Goal: Task Accomplishment & Management: Complete application form

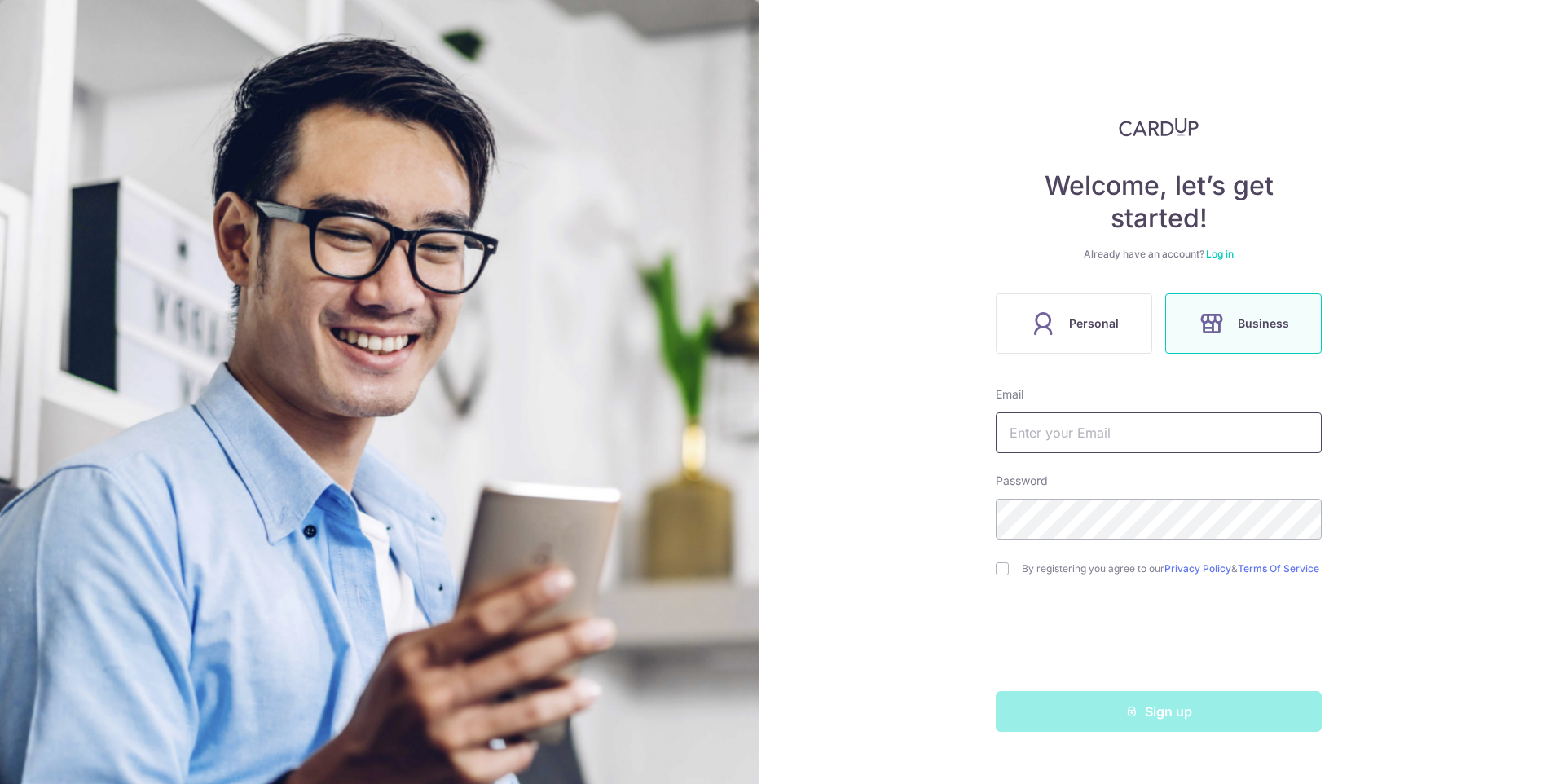
drag, startPoint x: 0, startPoint y: 0, endPoint x: 1078, endPoint y: 427, distance: 1159.5
click at [1078, 427] on input "text" at bounding box center [1158, 432] width 326 height 41
type input "apexprieve@gmail.com"
click at [1006, 574] on input "checkbox" at bounding box center [1002, 568] width 13 height 13
checkbox input "true"
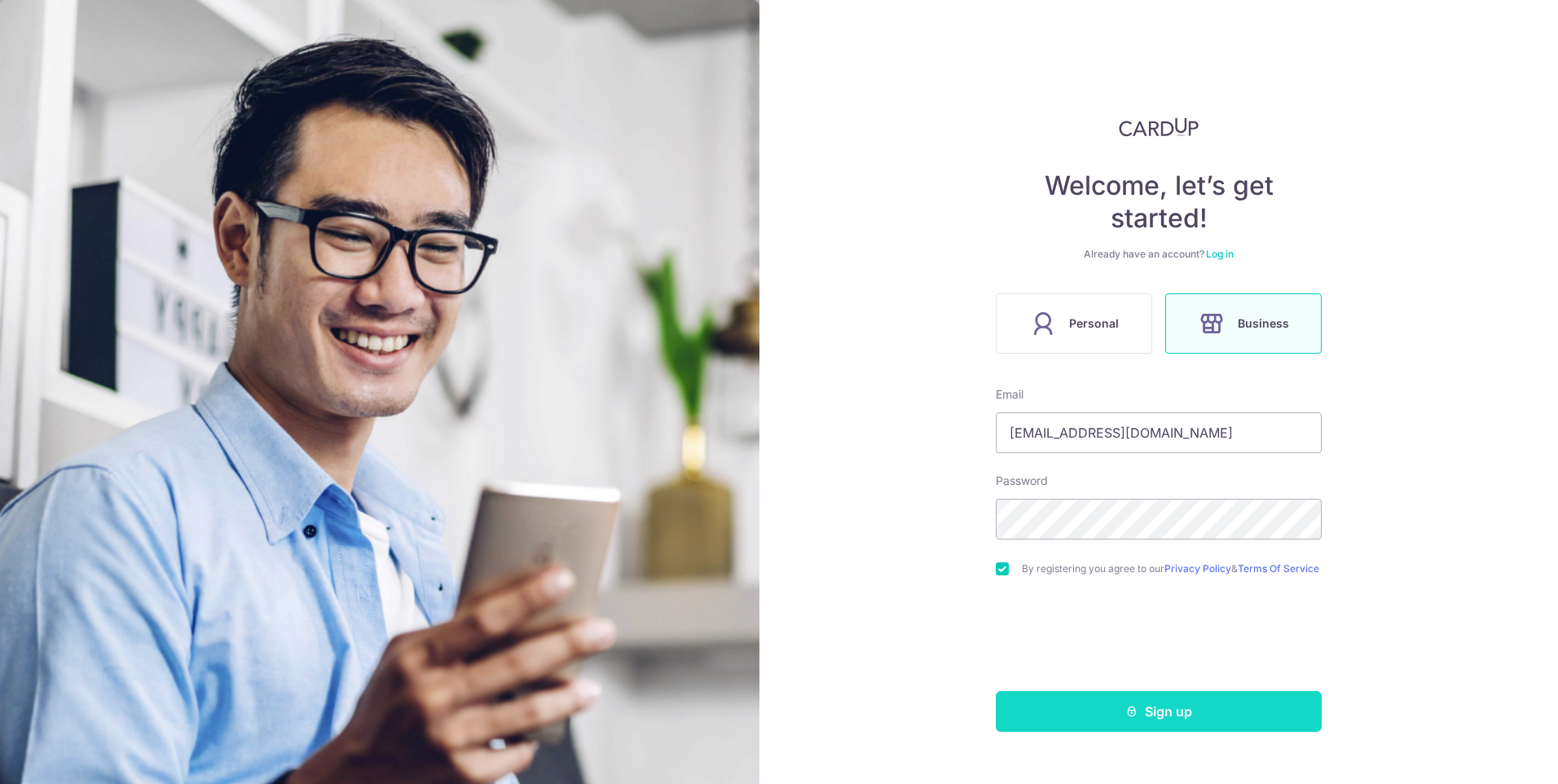
click at [1081, 718] on button "Sign up" at bounding box center [1158, 711] width 326 height 41
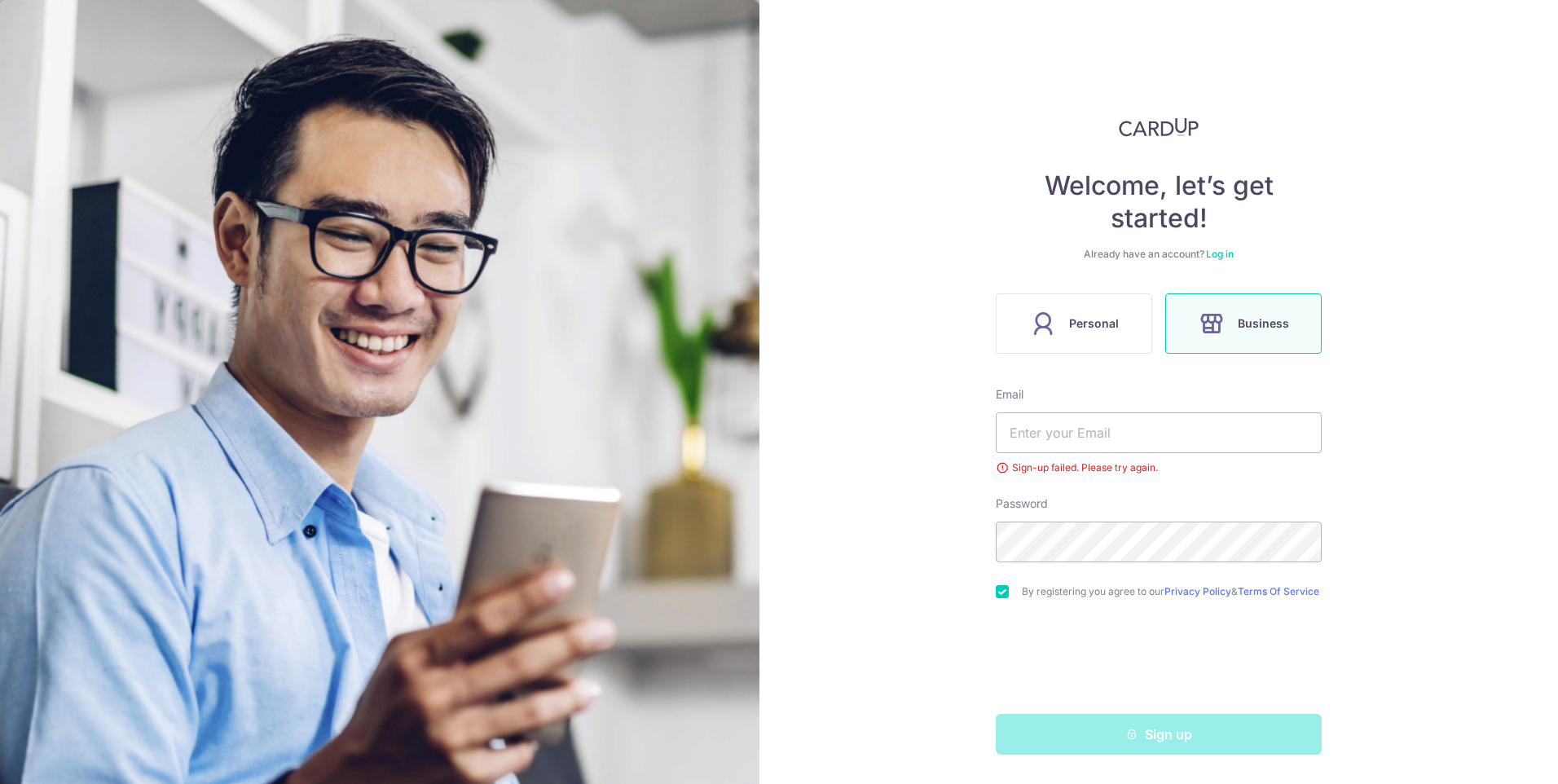
scroll to position [4, 0]
click at [1091, 425] on input "text" at bounding box center [1158, 432] width 326 height 41
type input "[EMAIL_ADDRESS][DOMAIN_NAME]"
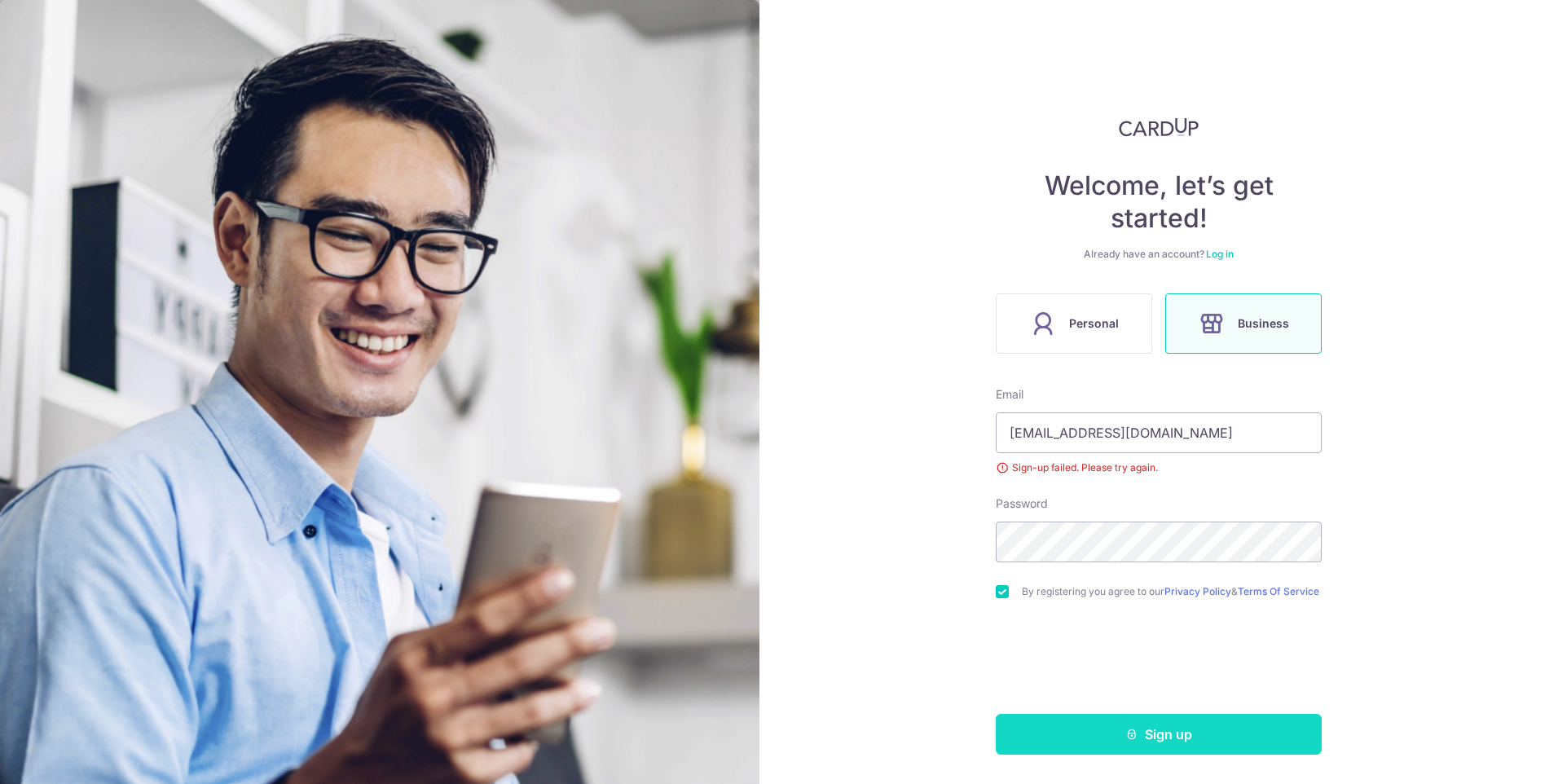
click at [1069, 741] on button "Sign up" at bounding box center [1158, 733] width 326 height 41
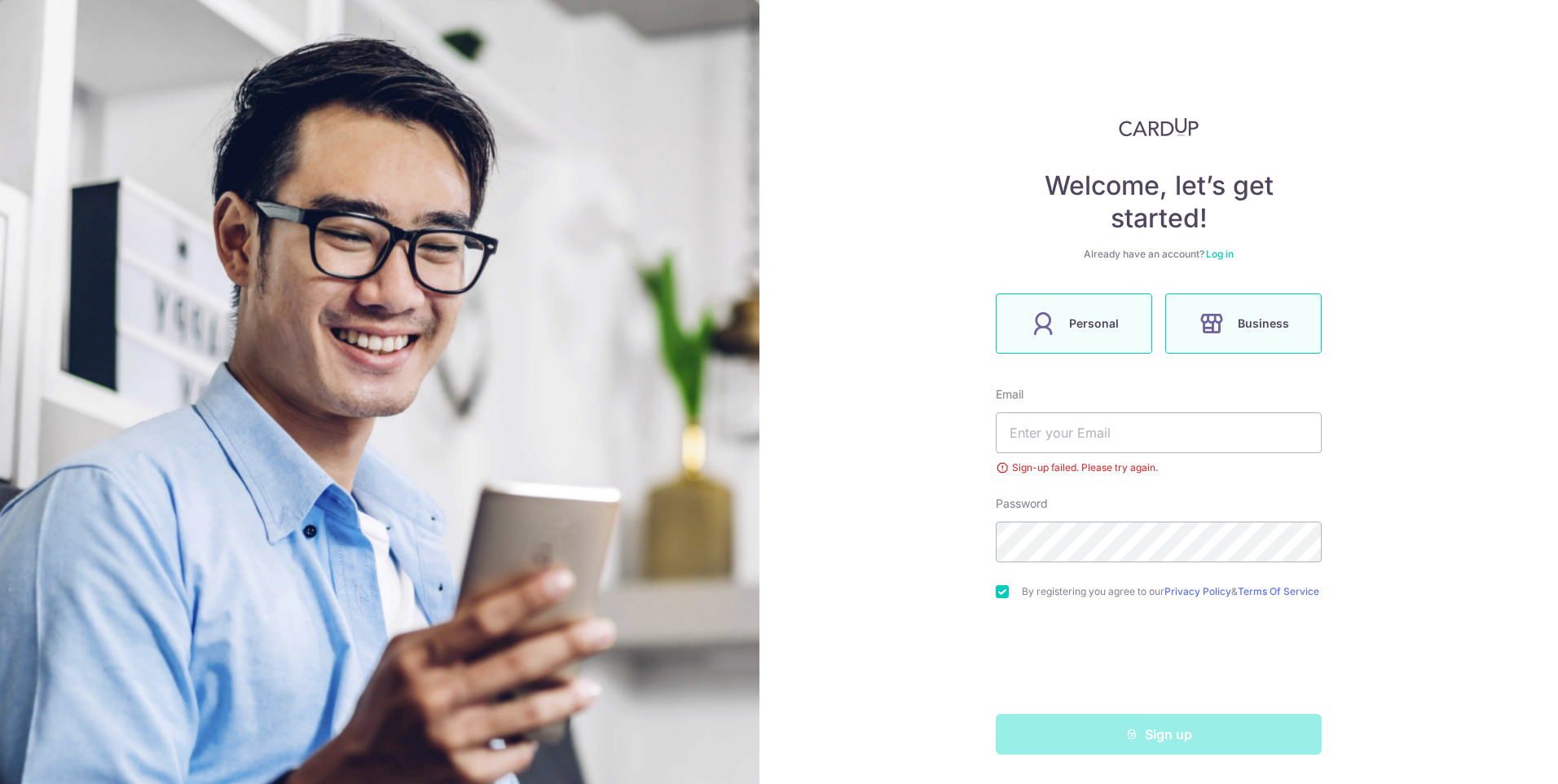
click at [1081, 340] on label "Personal" at bounding box center [1073, 323] width 156 height 60
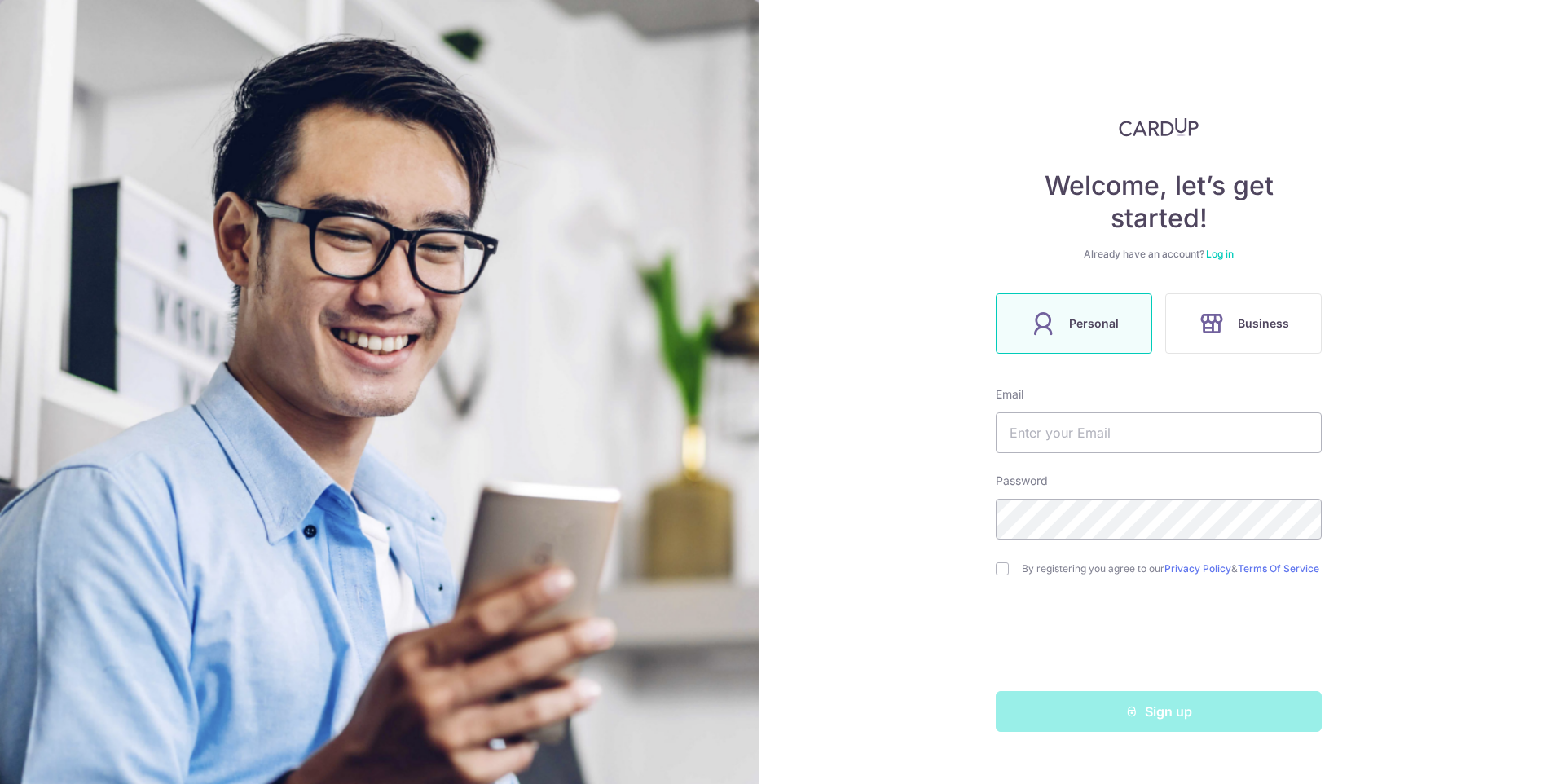
click at [1229, 256] on link "Log in" at bounding box center [1220, 254] width 28 height 13
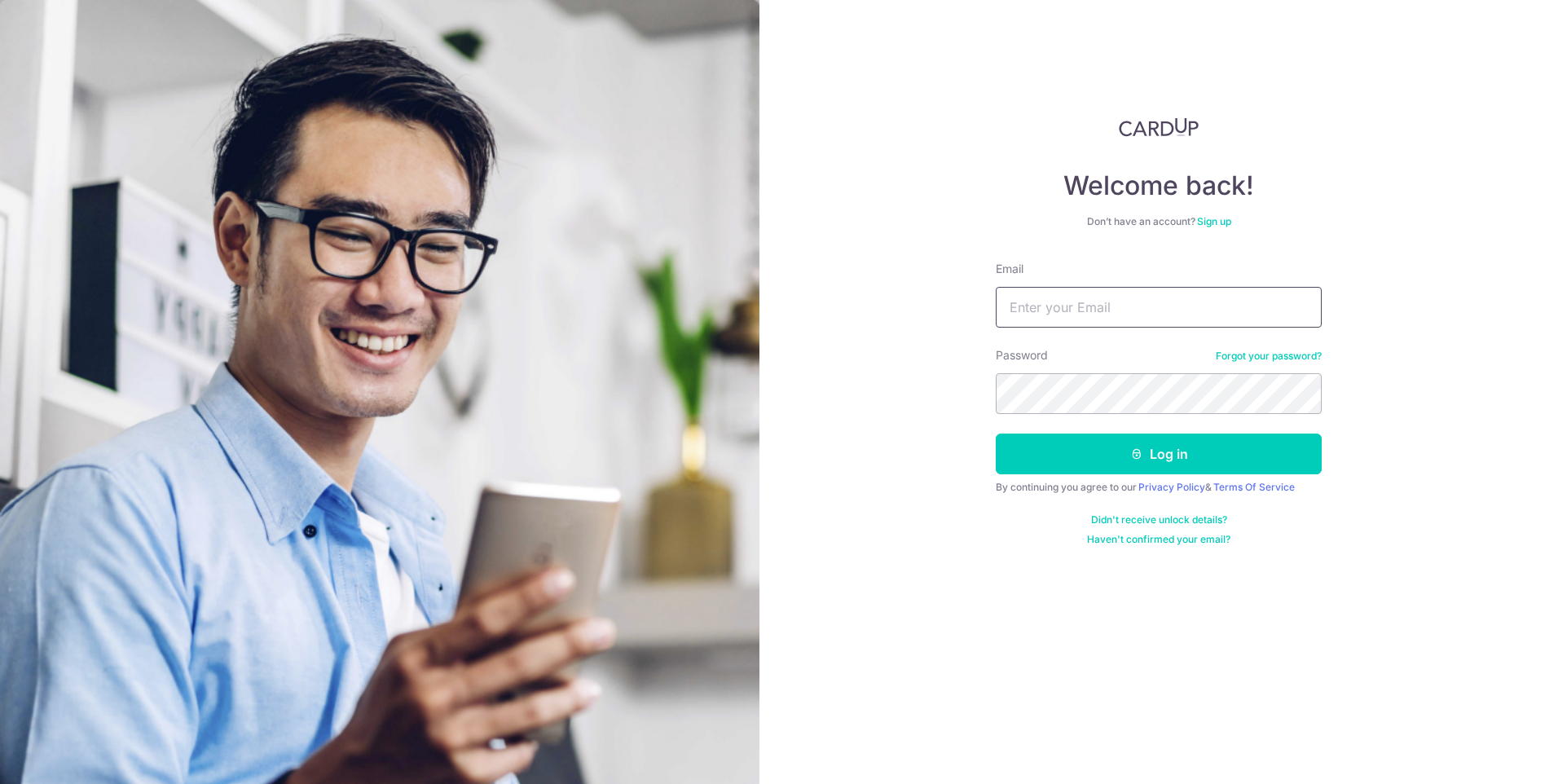
click at [1166, 318] on input "Email" at bounding box center [1158, 307] width 326 height 41
type input "[EMAIL_ADDRESS][DOMAIN_NAME]"
click at [996, 433] on button "Log in" at bounding box center [1158, 453] width 326 height 41
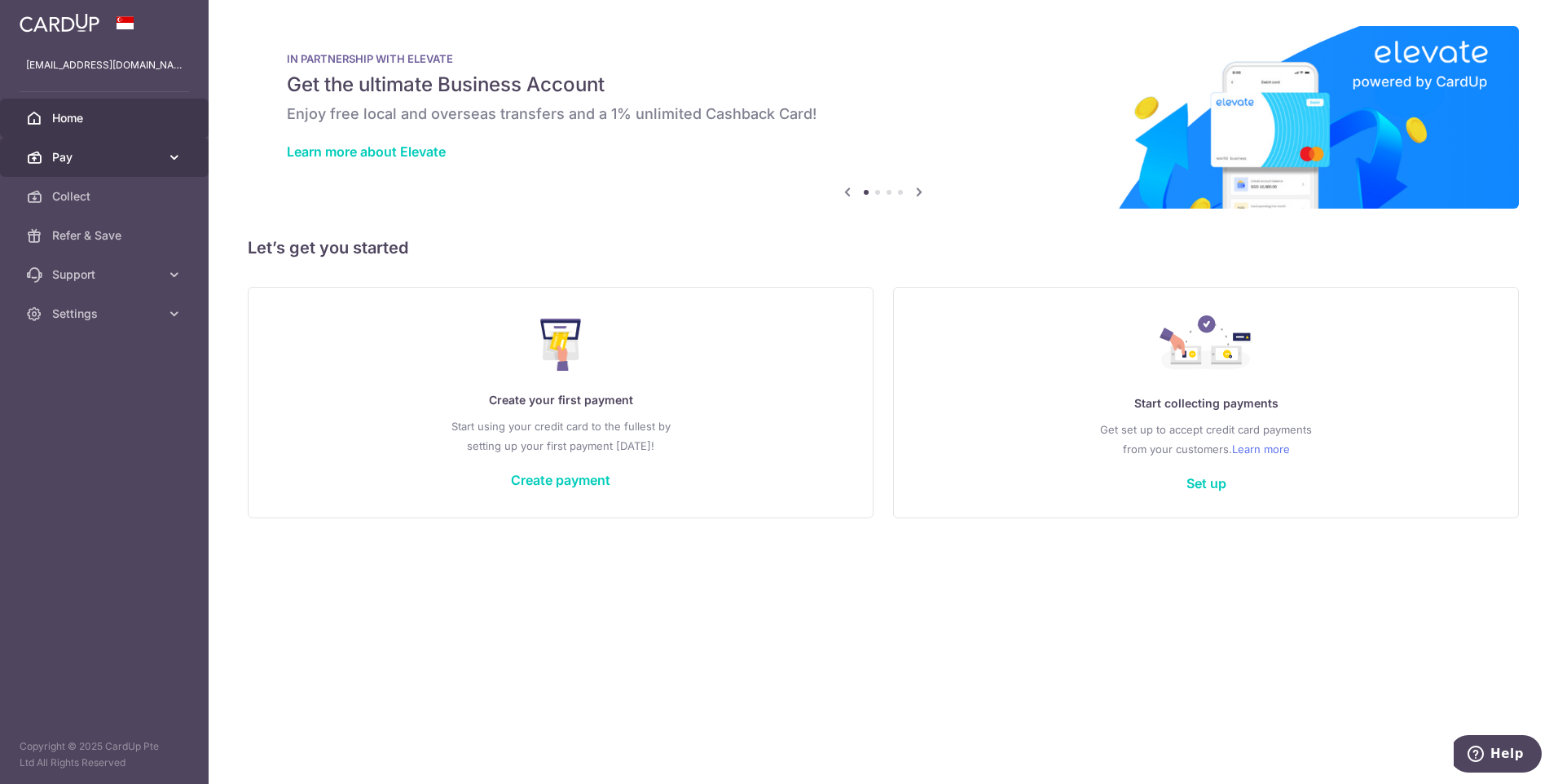
click at [144, 143] on link "Pay" at bounding box center [104, 157] width 209 height 39
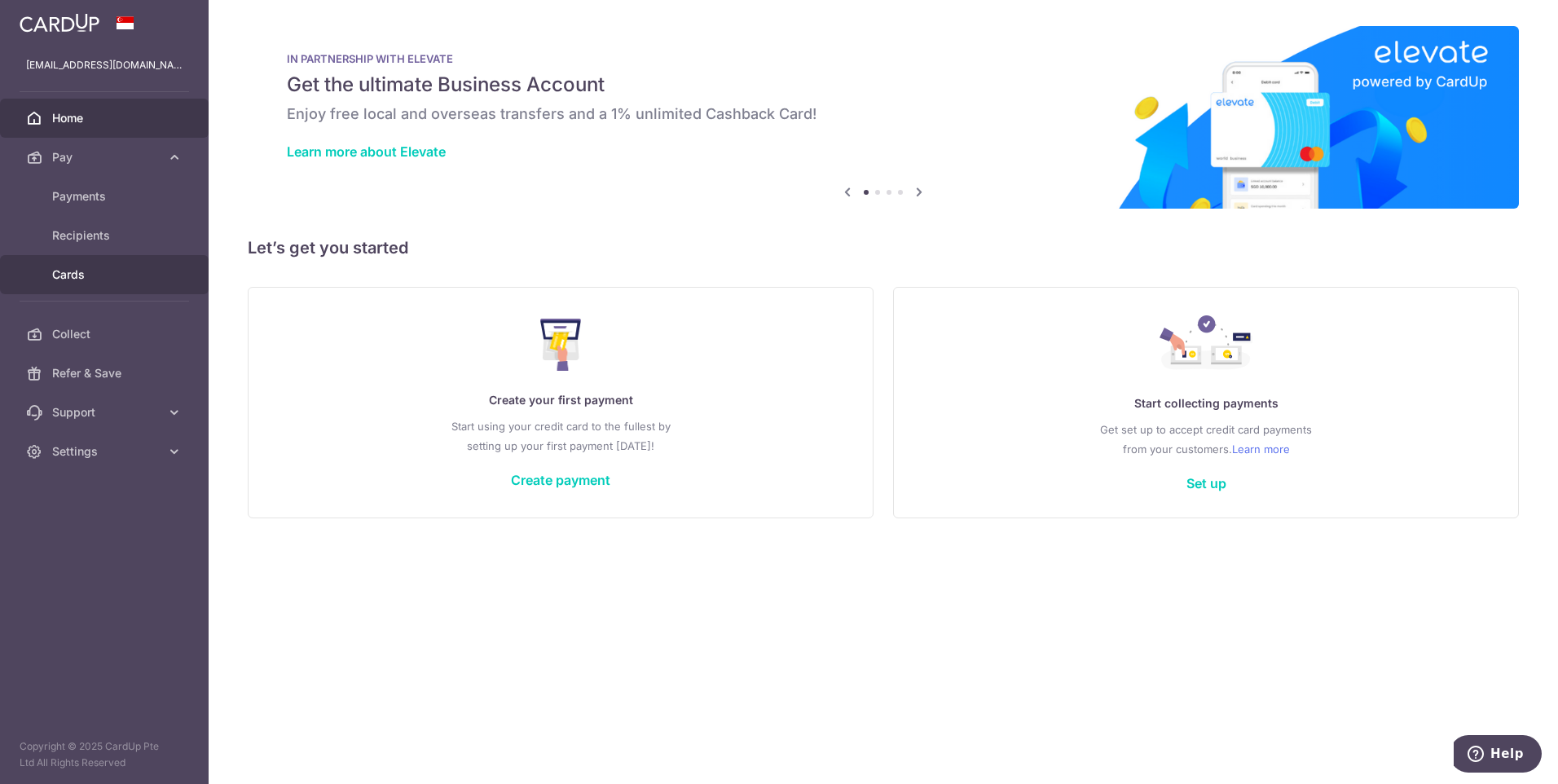
click at [107, 272] on span "Cards" at bounding box center [106, 274] width 107 height 16
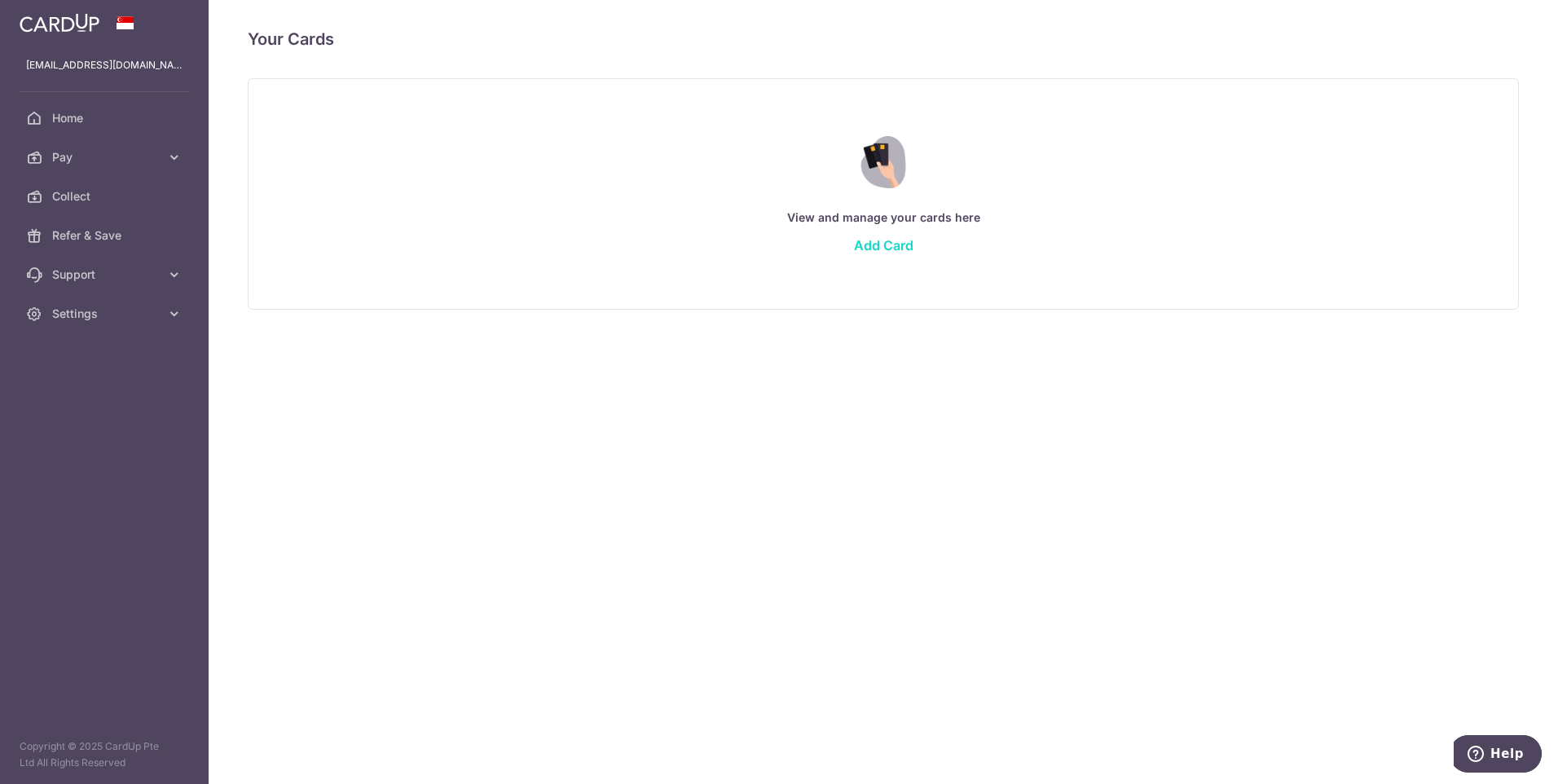
click at [885, 242] on link "Add Card" at bounding box center [884, 245] width 60 height 16
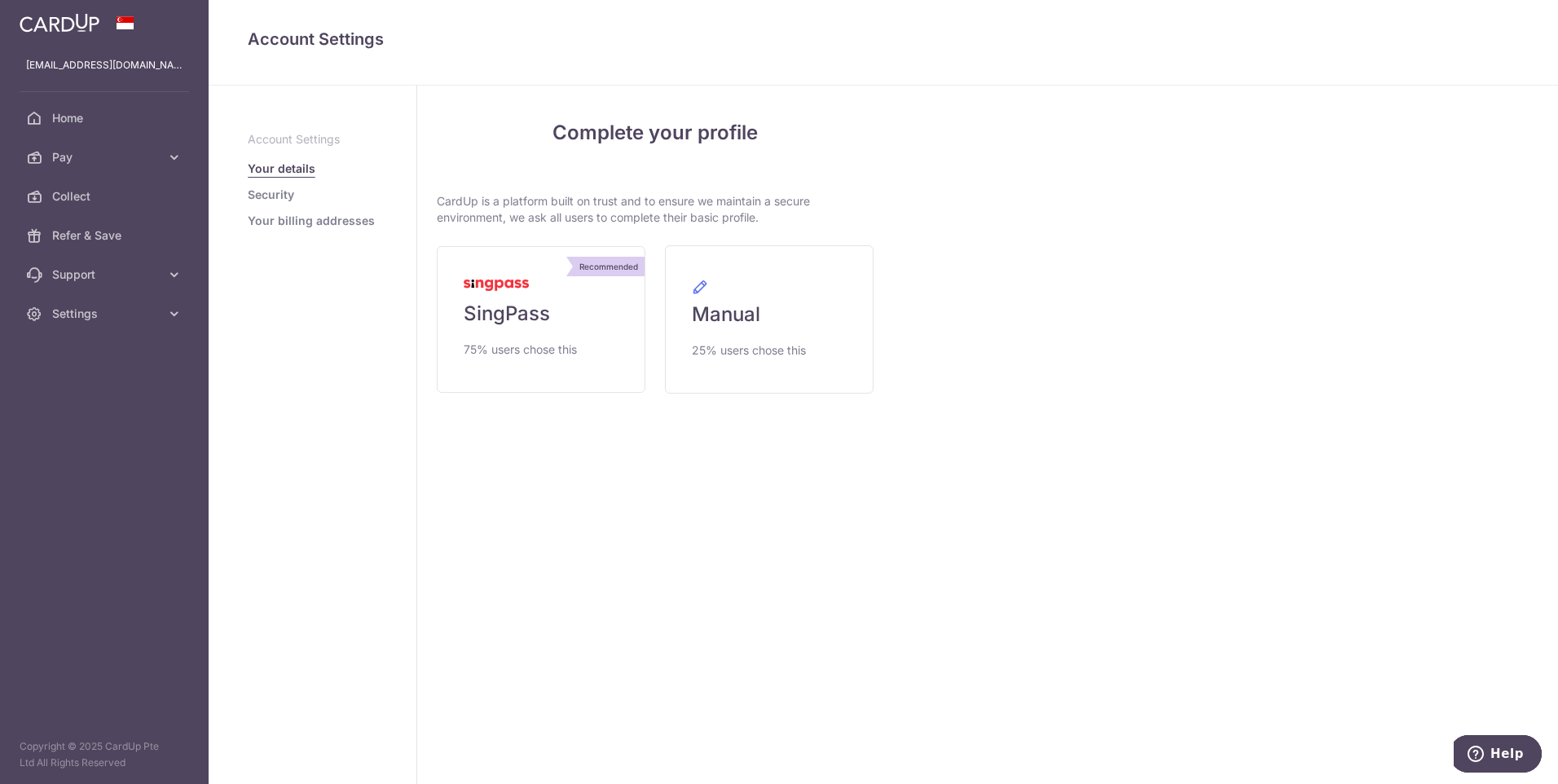
click at [281, 190] on link "Security" at bounding box center [270, 195] width 46 height 16
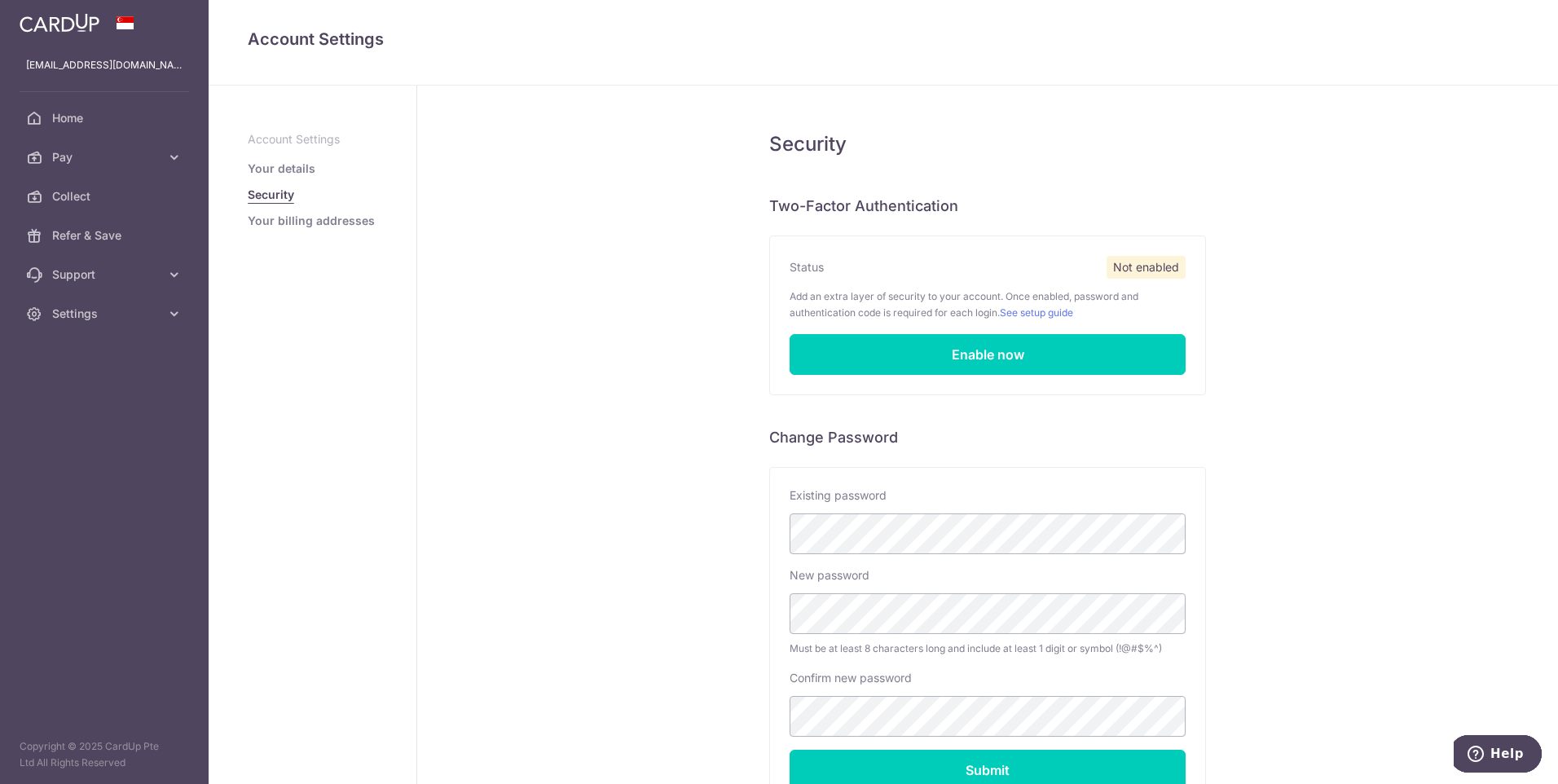
click at [292, 217] on link "Your billing addresses" at bounding box center [311, 221] width 127 height 16
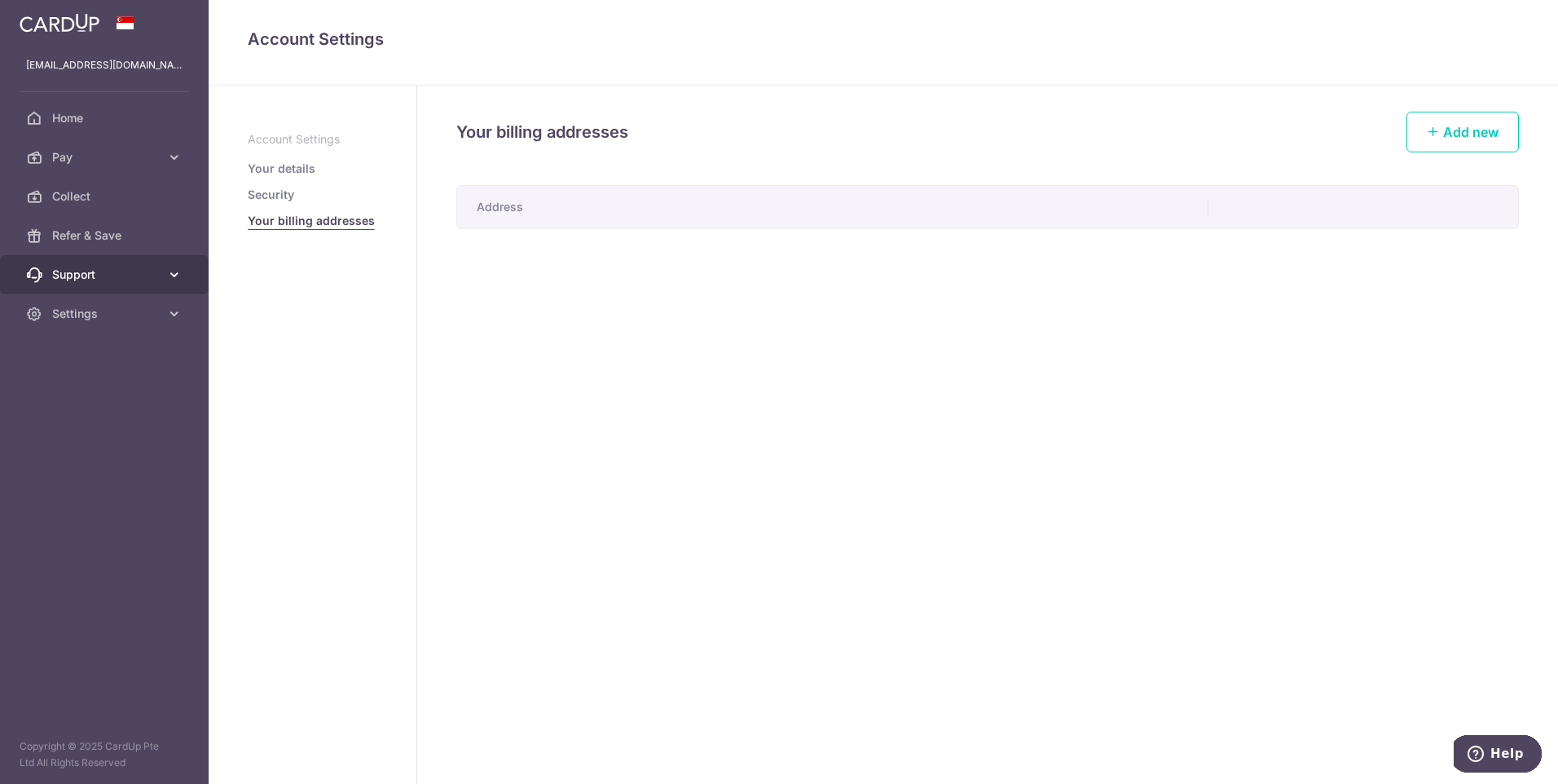
click at [140, 281] on span "Support" at bounding box center [106, 274] width 107 height 16
click at [140, 275] on span "Support" at bounding box center [106, 274] width 107 height 16
click at [134, 217] on link "Refer & Save" at bounding box center [104, 235] width 209 height 39
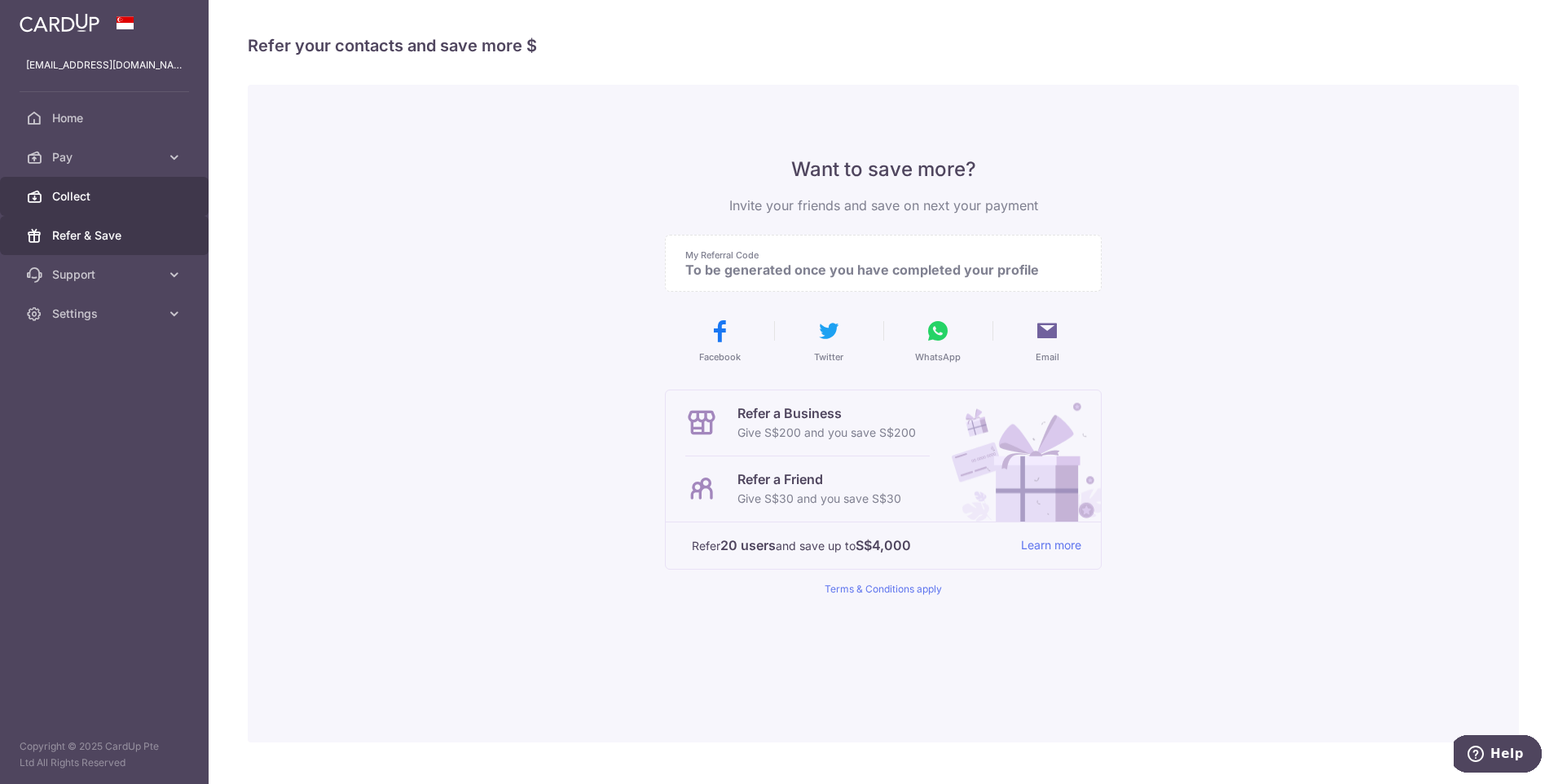
click at [150, 194] on span "Collect" at bounding box center [106, 197] width 107 height 16
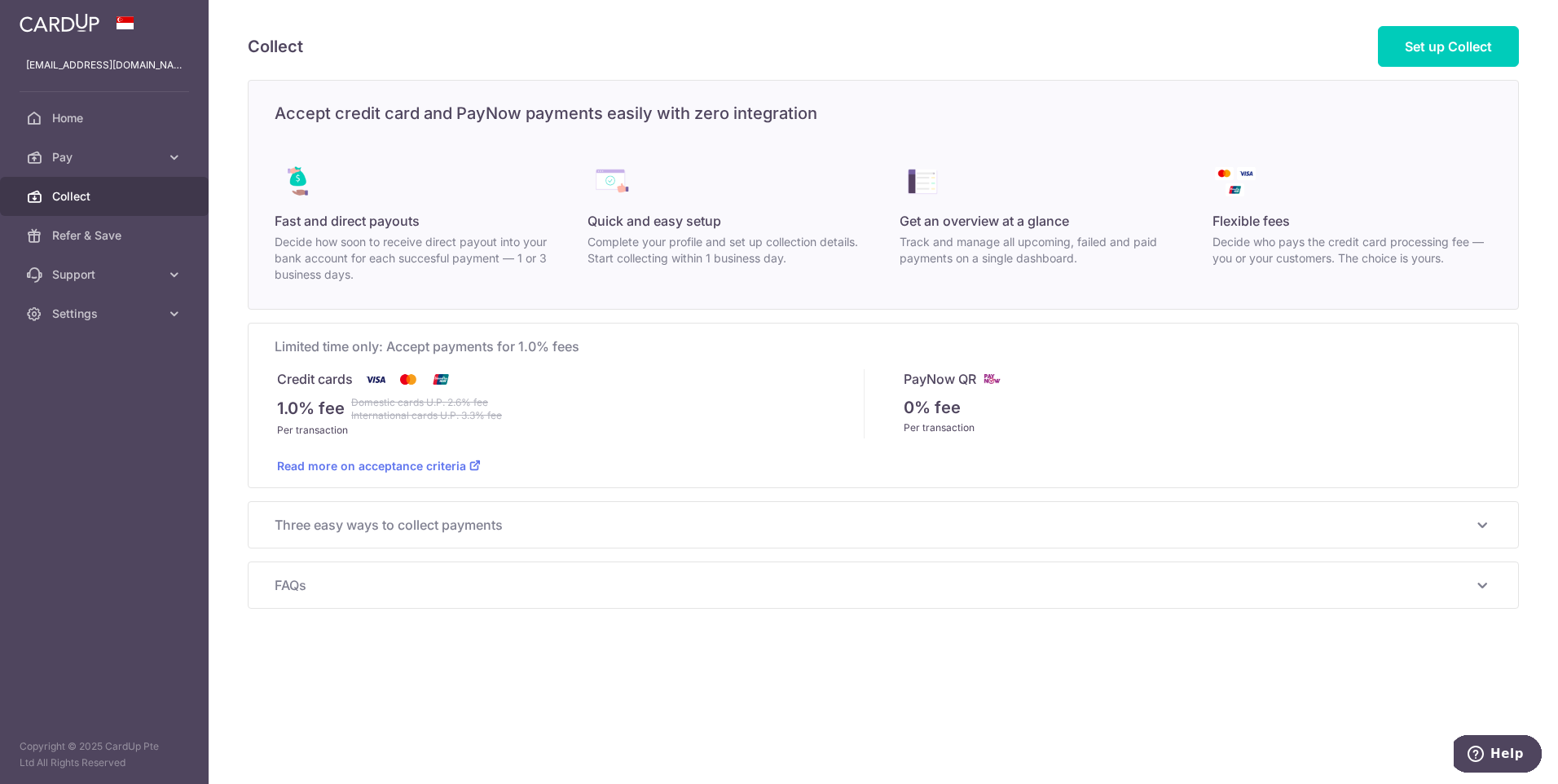
click at [595, 527] on span "Three easy ways to collect payments" at bounding box center [873, 525] width 1198 height 20
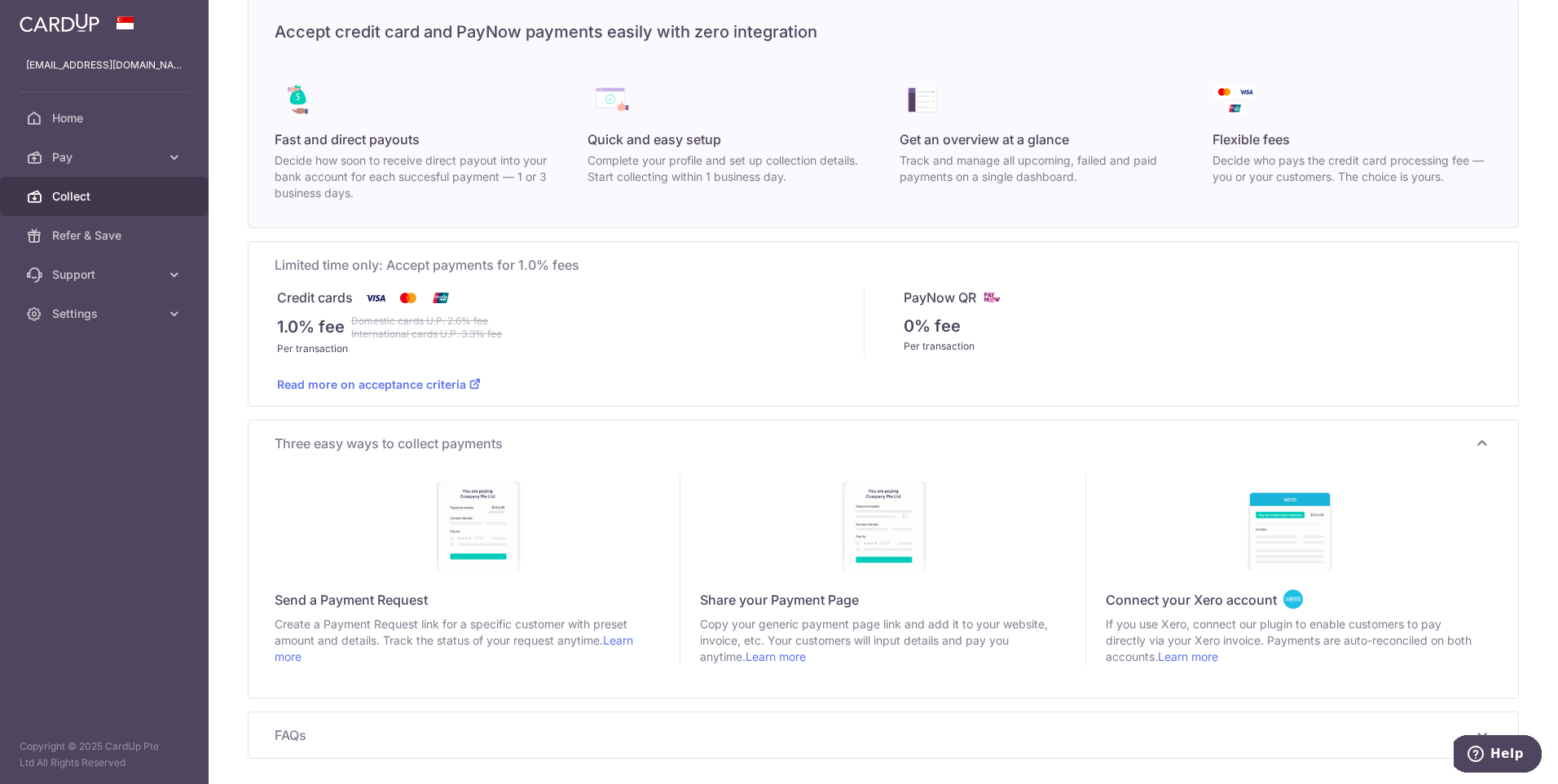
click at [776, 392] on div "Limited time only: Accept payments for 1.0% fees Credit cards 1.0% fee Domestic…" at bounding box center [883, 323] width 1270 height 163
click at [149, 152] on span "Pay" at bounding box center [106, 157] width 107 height 16
click at [116, 196] on span "Payments" at bounding box center [106, 197] width 107 height 16
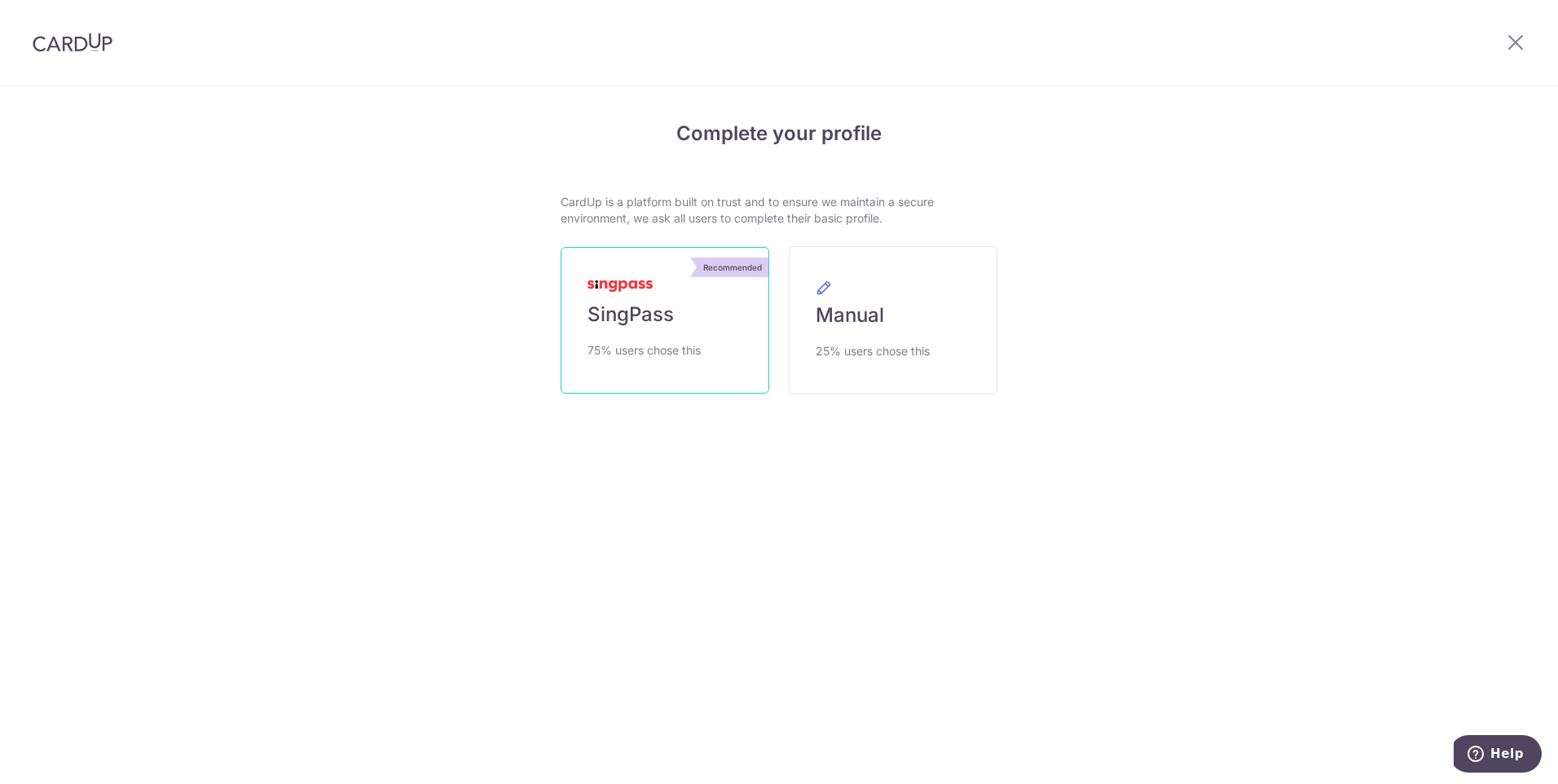
click at [568, 319] on link "Recommended SingPass 75% users chose this" at bounding box center [664, 320] width 209 height 147
